Goal: Information Seeking & Learning: Learn about a topic

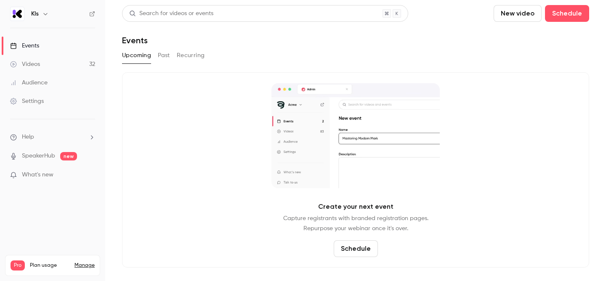
click at [32, 64] on div "Videos" at bounding box center [25, 64] width 30 height 8
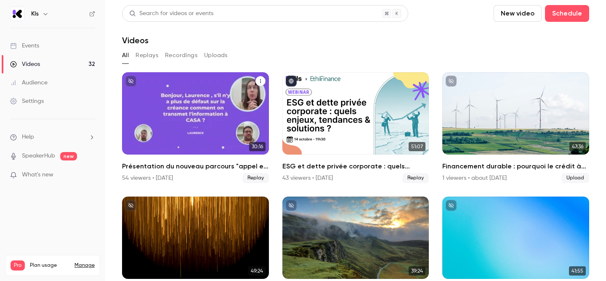
click at [197, 111] on div "Videos" at bounding box center [195, 113] width 147 height 82
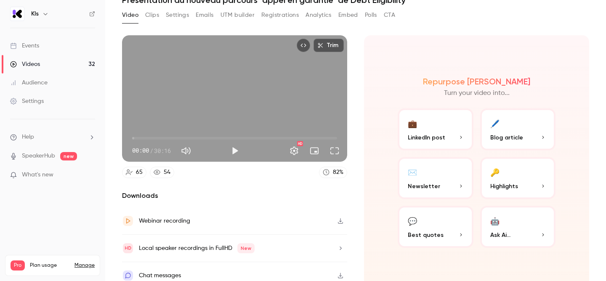
scroll to position [48, 0]
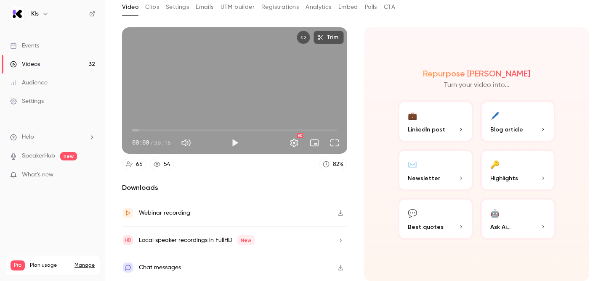
click at [476, 62] on div "Repurpose Ai Turn your video into... 💼 LinkedIn post 🖊️ Blog article ✉️ Newslet…" at bounding box center [476, 154] width 225 height 254
click at [442, 214] on button "💬 Best quotes" at bounding box center [435, 219] width 76 height 42
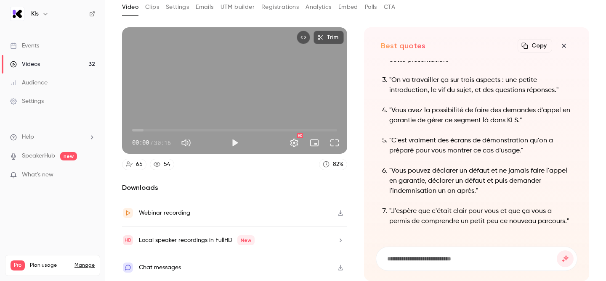
click at [566, 42] on button "button" at bounding box center [563, 45] width 17 height 17
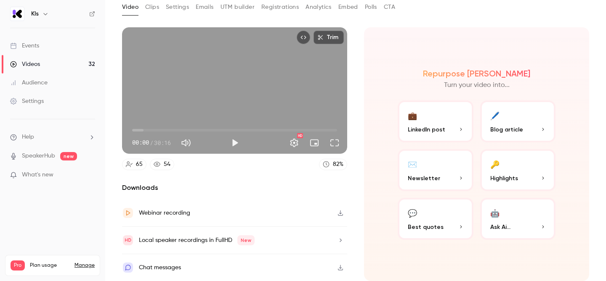
click at [507, 171] on button "🔑 Highlights" at bounding box center [518, 170] width 76 height 42
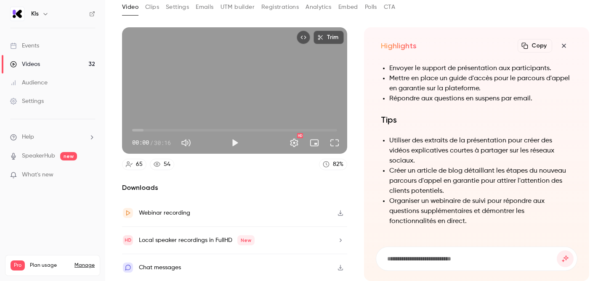
click at [564, 43] on icon "button" at bounding box center [563, 45] width 10 height 7
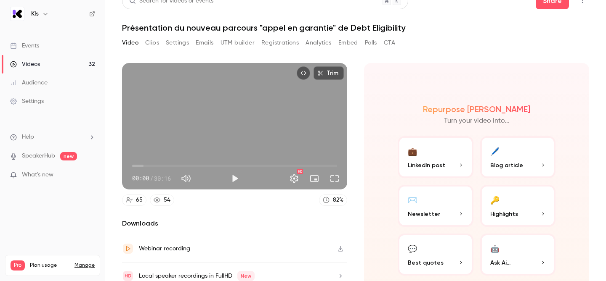
scroll to position [0, 0]
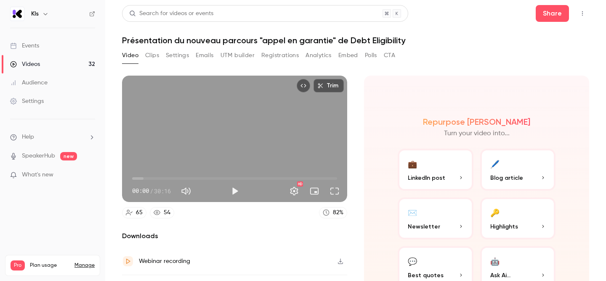
click at [151, 56] on button "Clips" at bounding box center [152, 55] width 14 height 13
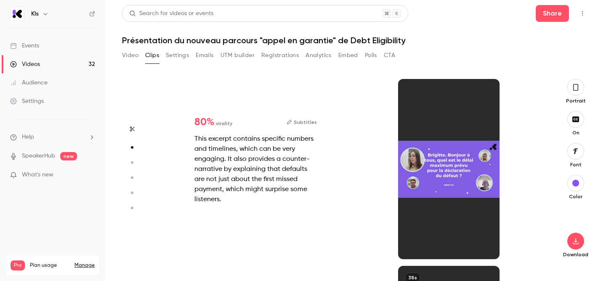
scroll to position [187, 0]
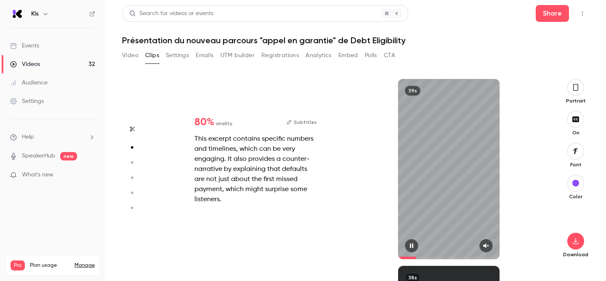
click at [426, 256] on span at bounding box center [448, 257] width 101 height 13
click at [458, 256] on span at bounding box center [448, 257] width 101 height 13
click at [477, 258] on span at bounding box center [448, 258] width 101 height 3
type input "*"
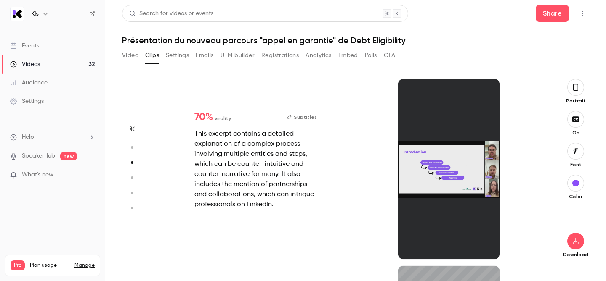
scroll to position [374, 0]
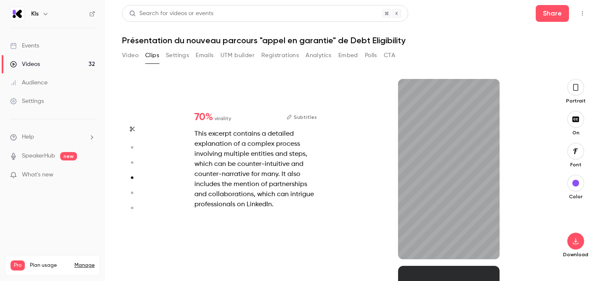
type input "*"
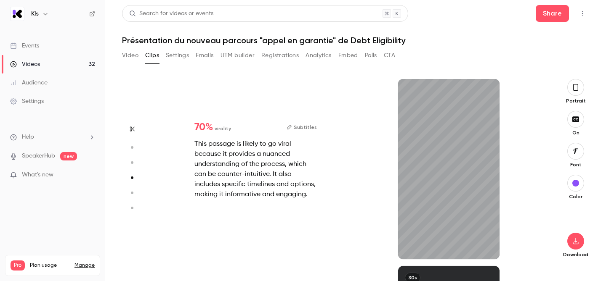
type input "*"
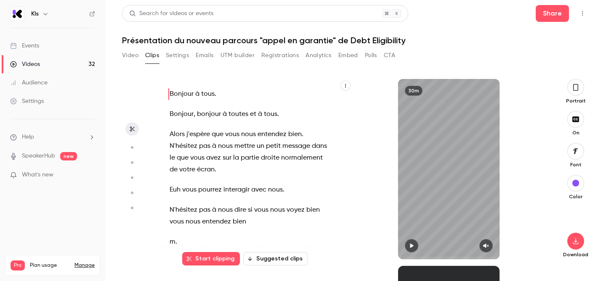
scroll to position [0, 0]
type input "*"
click at [21, 16] on img at bounding box center [17, 13] width 13 height 13
click at [34, 14] on h6 "Kls" at bounding box center [35, 14] width 8 height 8
click at [34, 45] on div "Events" at bounding box center [24, 46] width 29 height 8
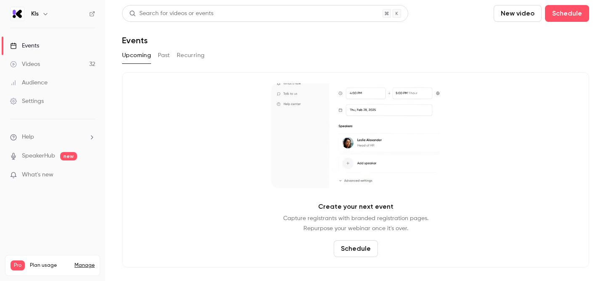
click at [36, 85] on div "Audience" at bounding box center [28, 83] width 37 height 8
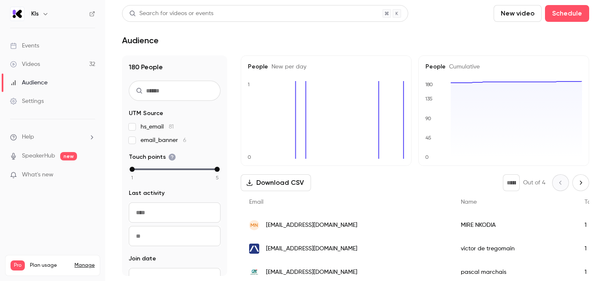
click at [42, 102] on div "Settings" at bounding box center [27, 101] width 34 height 8
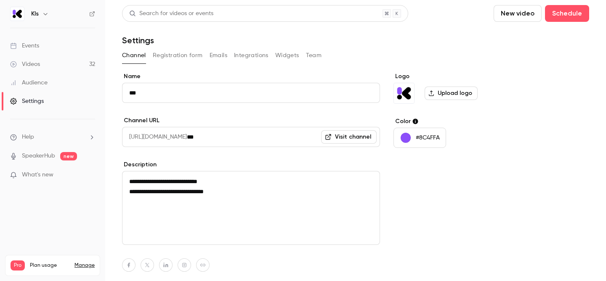
click at [447, 227] on div "Logo Upload logo Color #8C4FFA" at bounding box center [457, 198] width 129 height 252
